Goal: Check status: Check status

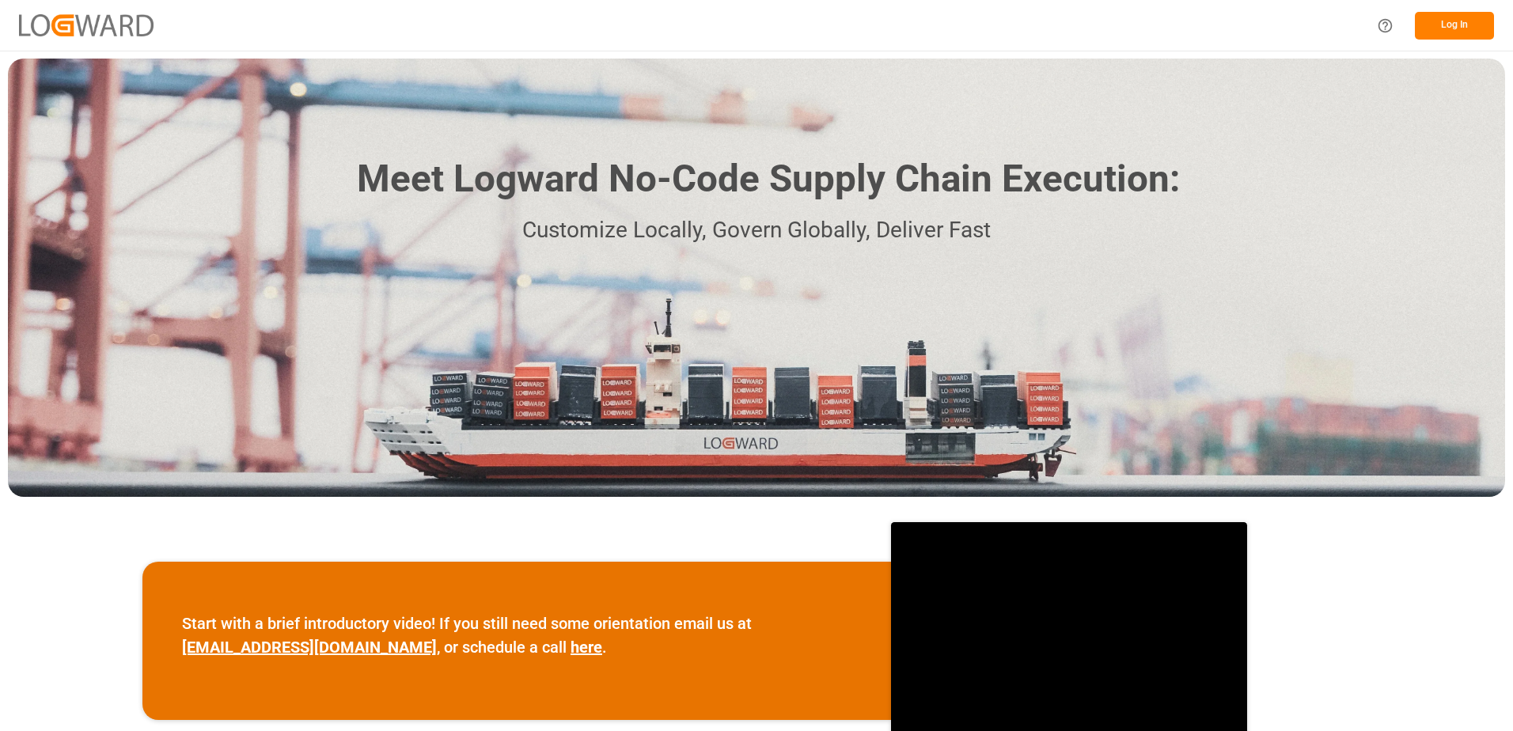
click at [1443, 25] on button "Log In" at bounding box center [1454, 26] width 79 height 28
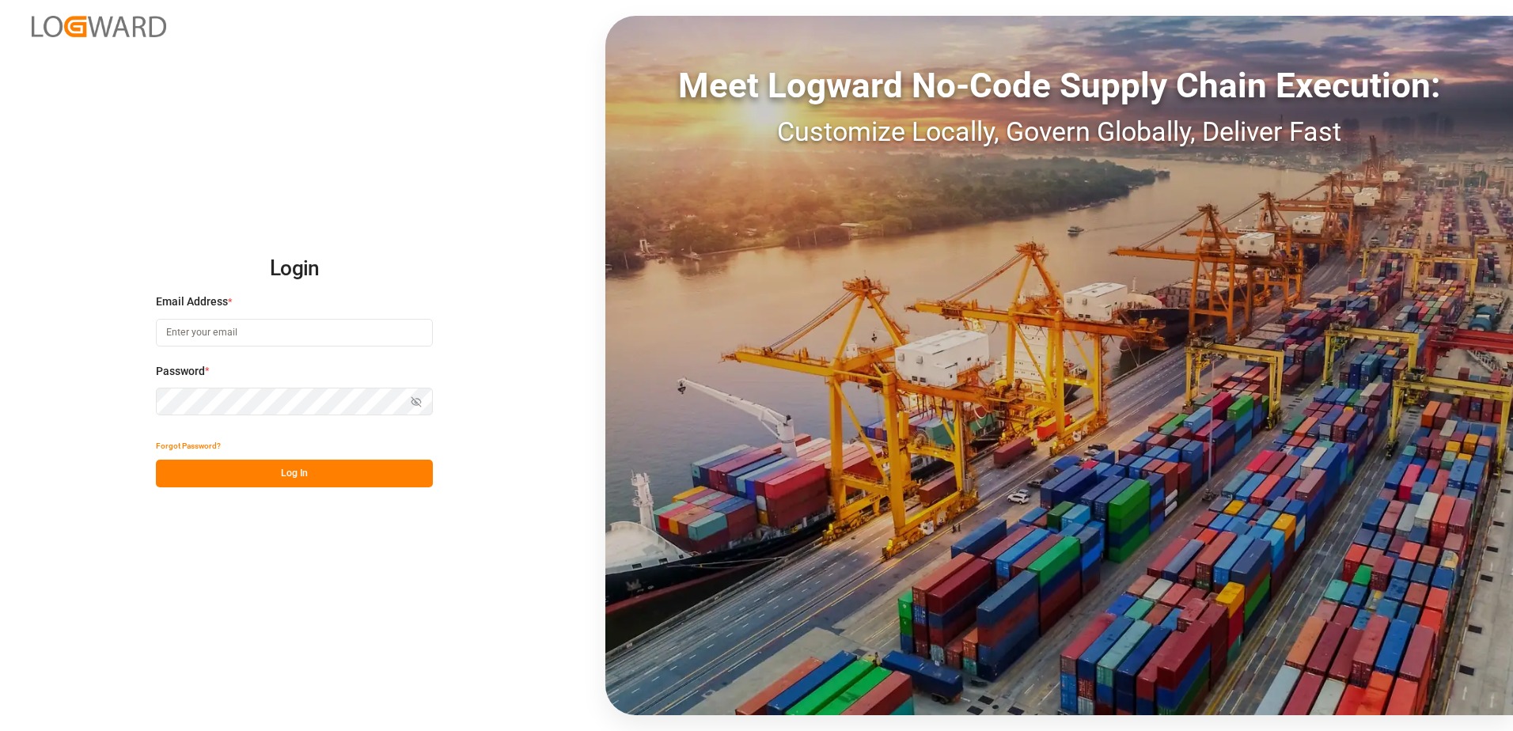
type input "[EMAIL_ADDRESS][DOMAIN_NAME]"
click at [305, 469] on button "Log In" at bounding box center [294, 474] width 277 height 28
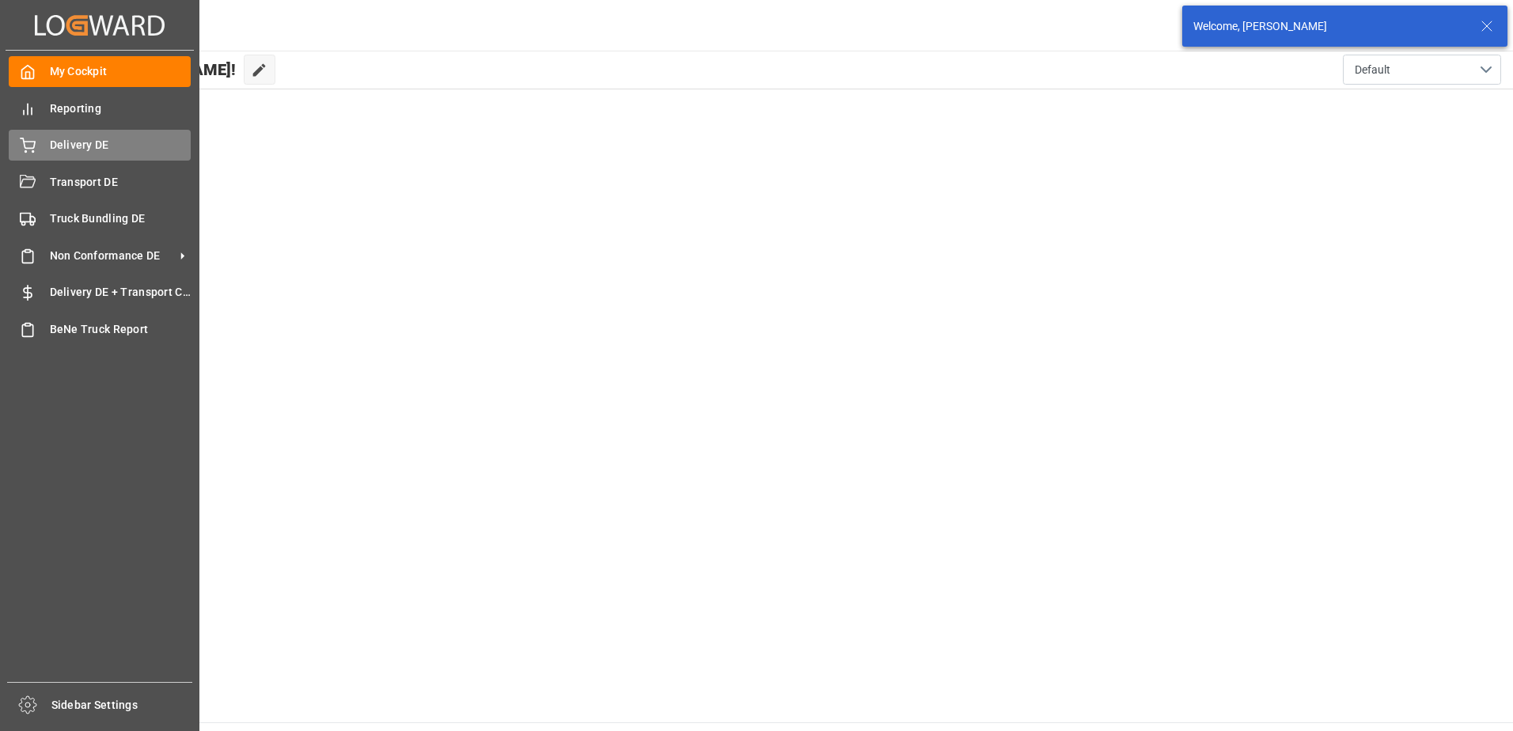
click at [26, 150] on icon at bounding box center [28, 146] width 16 height 16
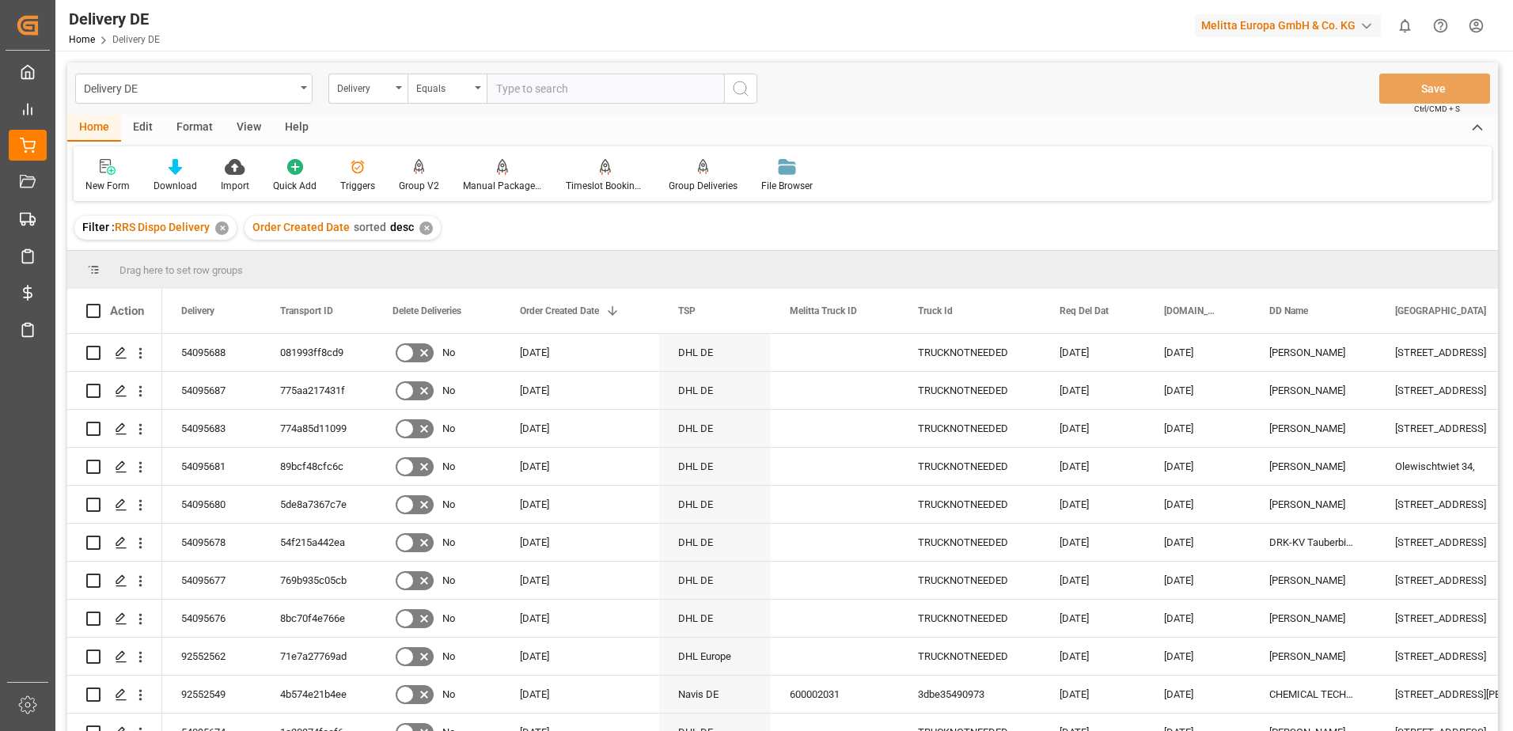
click at [586, 88] on input "text" at bounding box center [605, 89] width 237 height 30
type input "92548646"
click at [737, 92] on icon "search button" at bounding box center [740, 88] width 19 height 19
